Goal: Information Seeking & Learning: Understand process/instructions

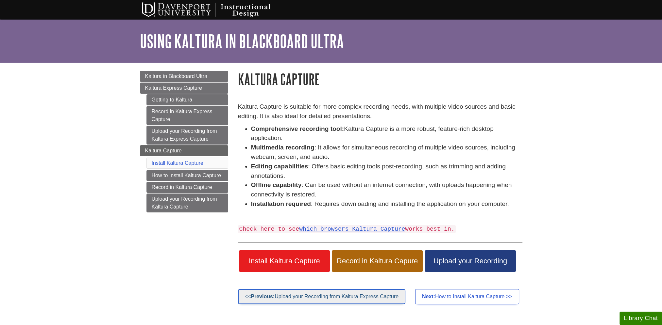
click at [284, 299] on link "<< Previous: Upload your Recording from Kaltura Express Capture" at bounding box center [321, 296] width 167 height 15
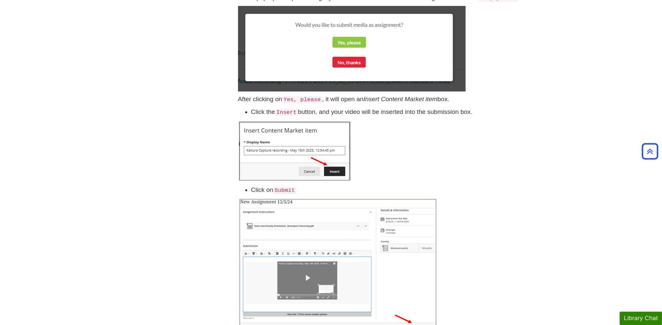
scroll to position [882, 0]
